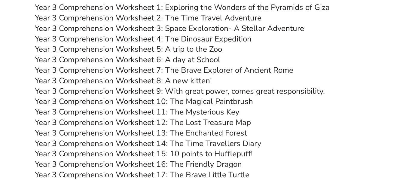
scroll to position [1688, 0]
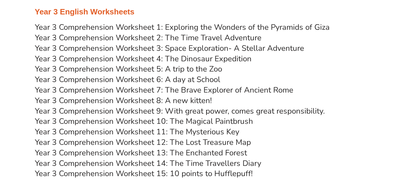
click at [177, 100] on link "Year 3 Comprehension Worksheet 8: A new kitten!" at bounding box center [123, 100] width 177 height 11
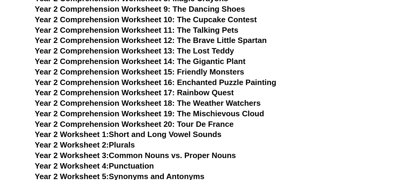
scroll to position [1331, 0]
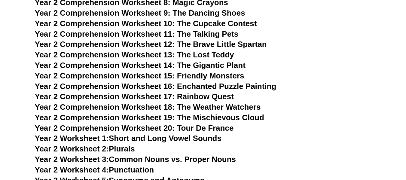
click at [219, 64] on span "Year 2 Comprehension Worksheet 14: The Gigantic Plant" at bounding box center [140, 65] width 211 height 9
click at [242, 23] on span "Year 2 Comprehension Worksheet 10: The Cupcake Contest" at bounding box center [146, 23] width 222 height 9
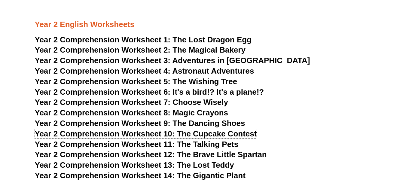
scroll to position [1210, 0]
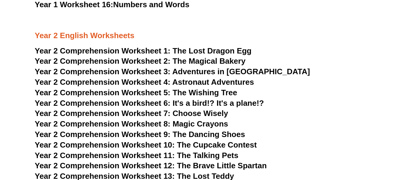
click at [223, 92] on span "The Wishing Tree" at bounding box center [205, 92] width 65 height 9
click at [215, 155] on span "Year 2 Comprehension Worksheet 11: The Talking Pets" at bounding box center [137, 155] width 204 height 9
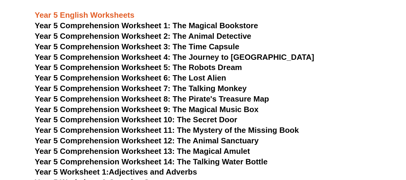
scroll to position [2535, 0]
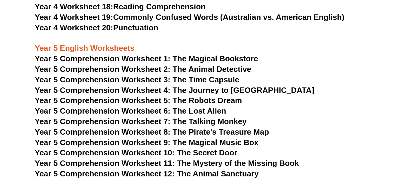
click at [235, 69] on span "Year 5 Comprehension Worksheet 2: The Animal Detective" at bounding box center [143, 69] width 217 height 9
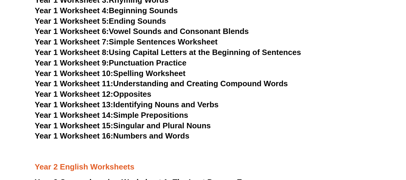
scroll to position [0, 0]
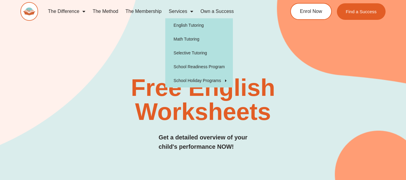
click at [182, 10] on link "Services" at bounding box center [181, 12] width 32 height 14
click at [182, 11] on link "Services" at bounding box center [181, 12] width 32 height 14
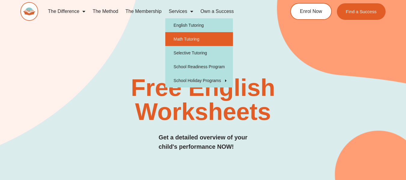
click at [195, 40] on link "Math Tutoring" at bounding box center [199, 39] width 68 height 14
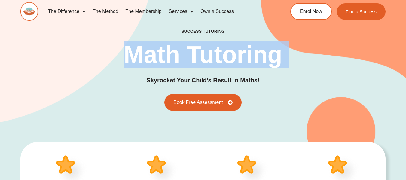
click at [347, 52] on div "success tutoring Math Tutoring Skyrocket Your Child's Result In Maths! Book Fre…" at bounding box center [203, 70] width 366 height 82
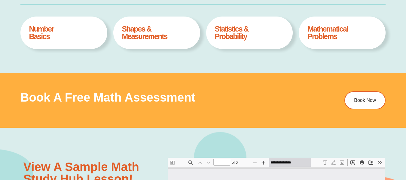
scroll to position [276, 0]
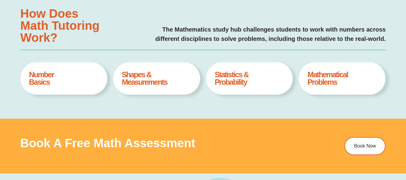
type input "*"
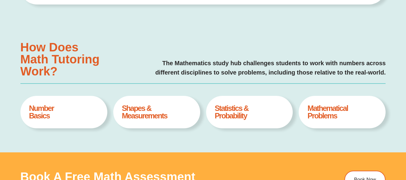
scroll to position [226, 0]
